Goal: Task Accomplishment & Management: Manage account settings

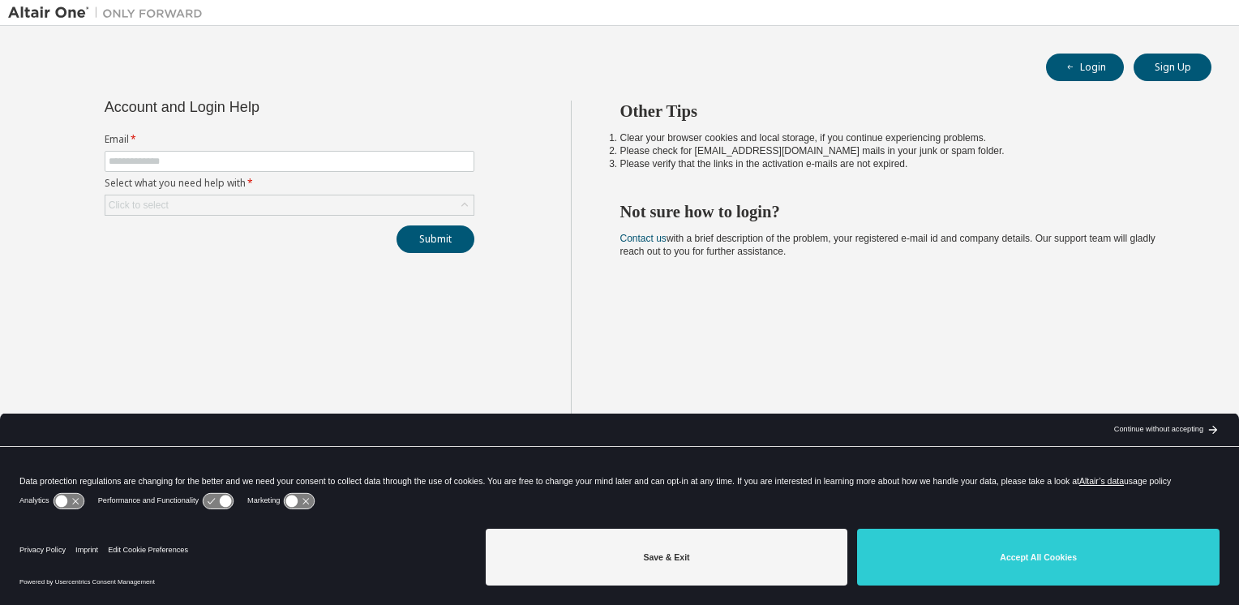
drag, startPoint x: 773, startPoint y: 92, endPoint x: 814, endPoint y: 191, distance: 107.6
click at [814, 191] on div "Other Tips Clear your browser cookies and local storage, if you continue experi…" at bounding box center [901, 316] width 661 height 430
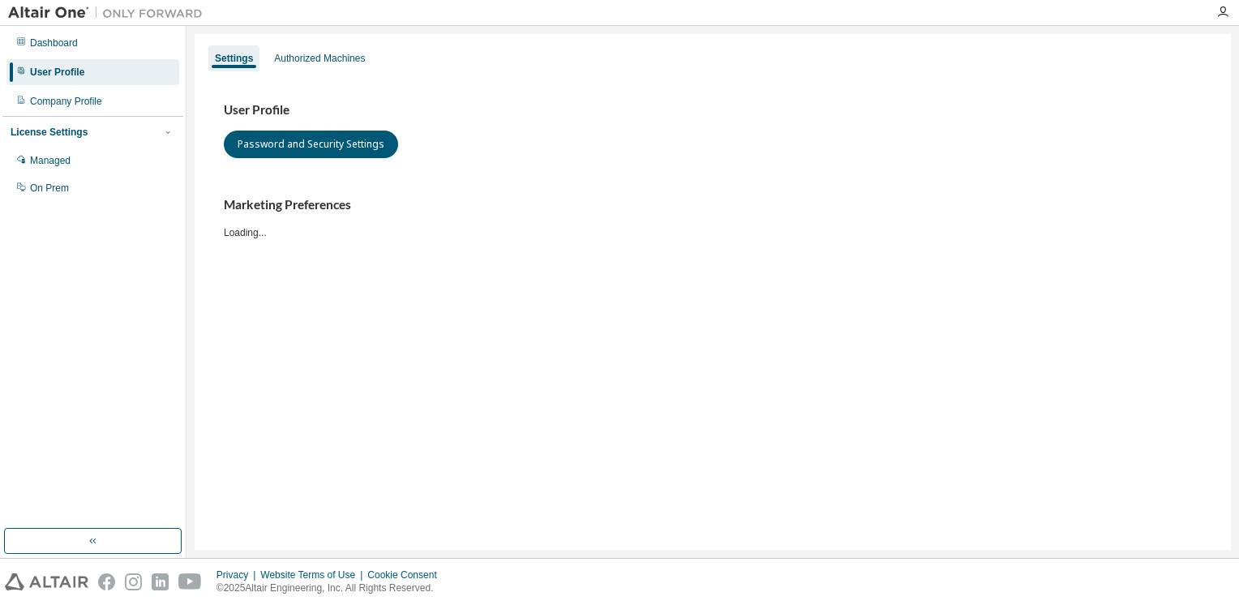
click at [769, 546] on div "Settings Authorized Machines User Profile Password and Security Settings Market…" at bounding box center [713, 292] width 1036 height 516
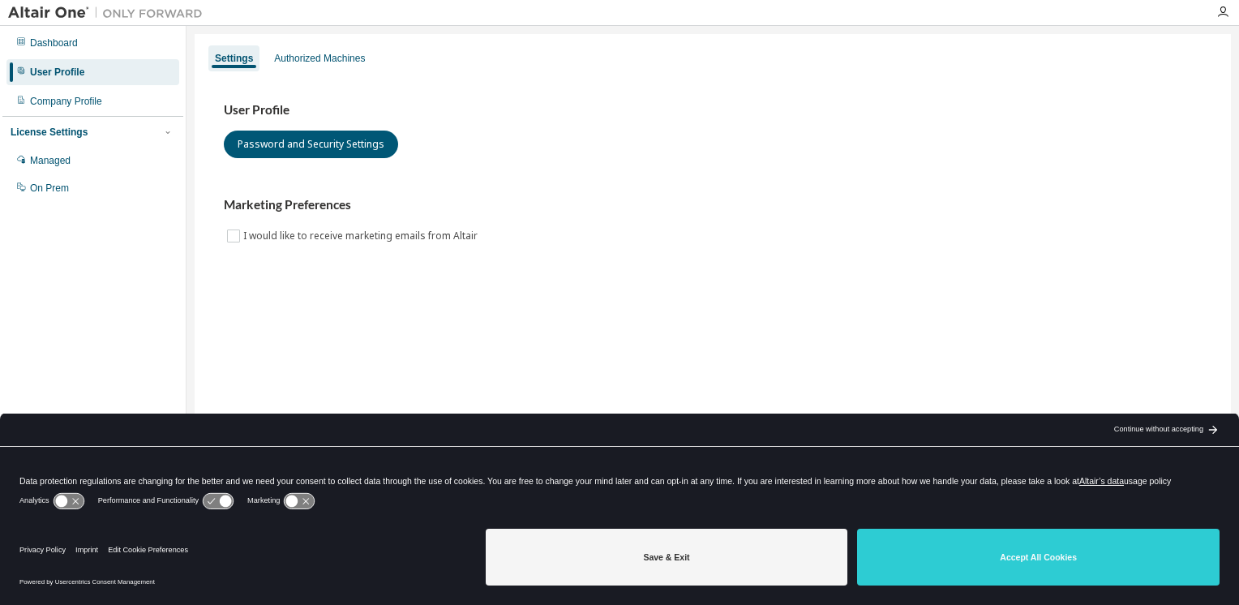
click at [769, 546] on button "Save & Exit" at bounding box center [667, 557] width 362 height 57
